Goal: Information Seeking & Learning: Learn about a topic

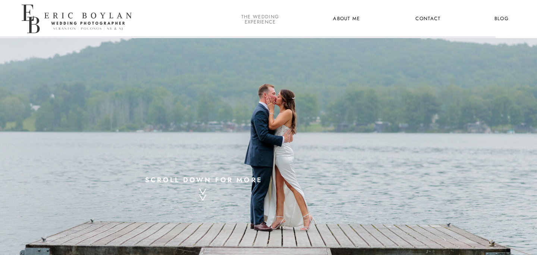
click at [264, 21] on nav "the wedding experience" at bounding box center [260, 19] width 41 height 10
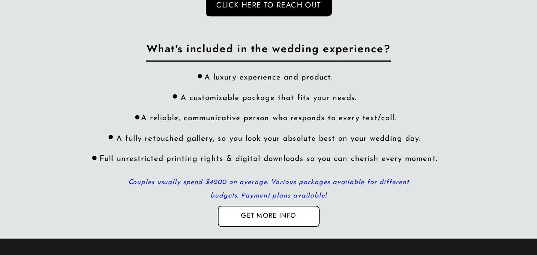
scroll to position [2201, 0]
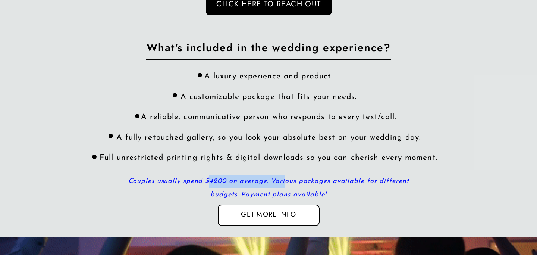
drag, startPoint x: 212, startPoint y: 181, endPoint x: 286, endPoint y: 186, distance: 74.1
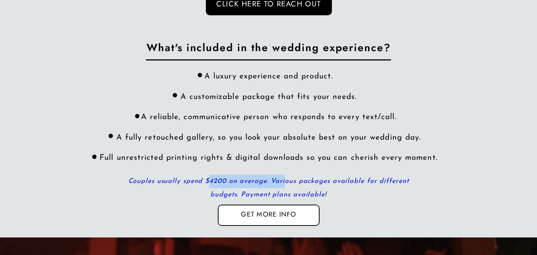
click at [286, 186] on p "Couples usually spend $4200 on average. Various packages available for differen…" at bounding box center [269, 187] width 296 height 25
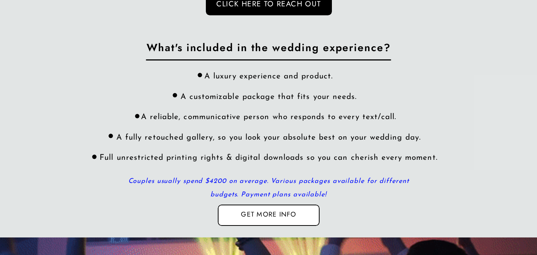
click at [314, 136] on div "A luxury experience and product. A customizable package that fits your needs. A…" at bounding box center [269, 130] width 356 height 118
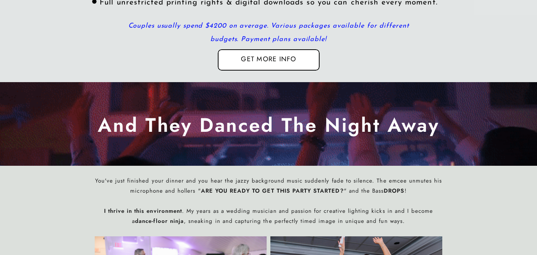
scroll to position [2353, 0]
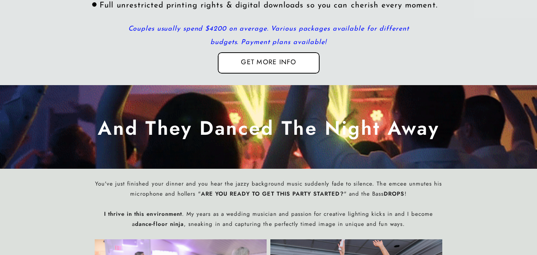
click at [284, 69] on div at bounding box center [269, 62] width 102 height 21
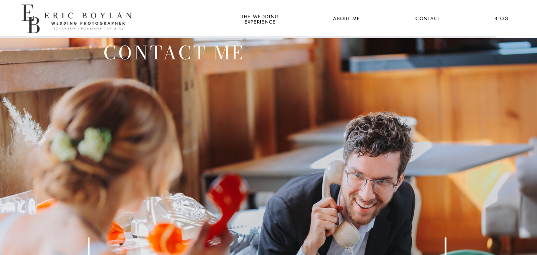
click at [344, 15] on nav "About Me" at bounding box center [347, 19] width 36 height 10
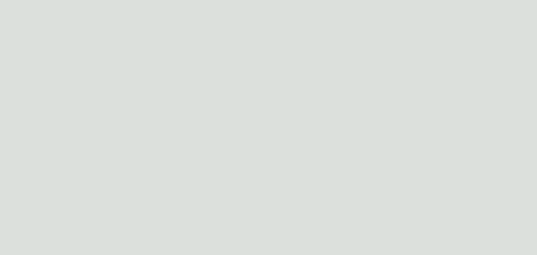
scroll to position [1054, 0]
